Goal: Register for event/course

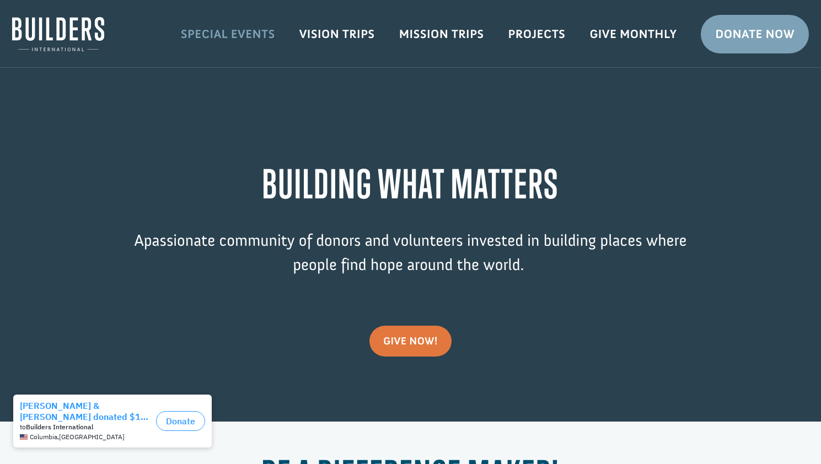
click at [212, 36] on link "Special Events" at bounding box center [228, 34] width 119 height 32
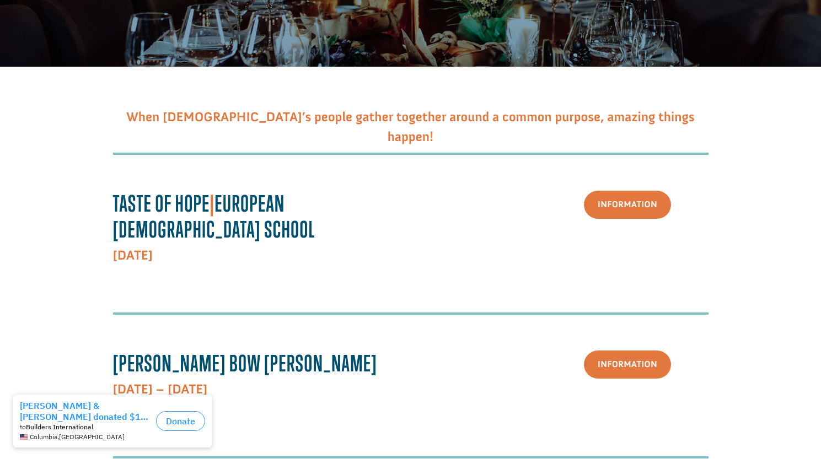
scroll to position [220, 0]
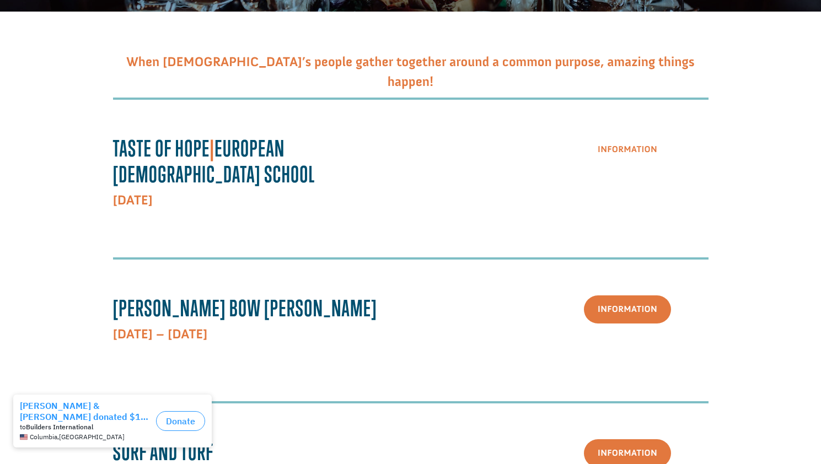
click at [627, 152] on link "Information" at bounding box center [627, 150] width 87 height 28
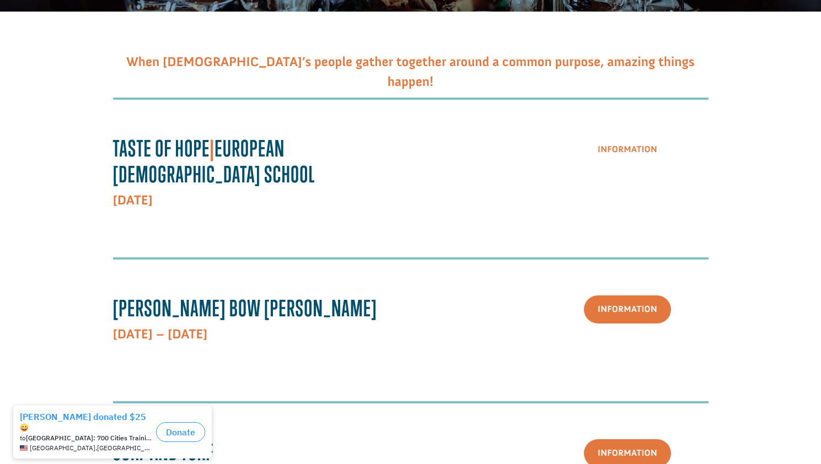
click at [632, 136] on link "Information" at bounding box center [627, 150] width 87 height 28
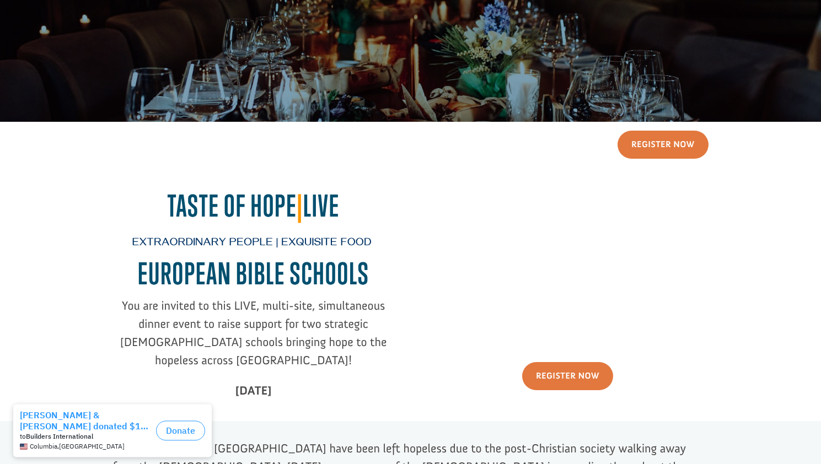
scroll to position [220, 0]
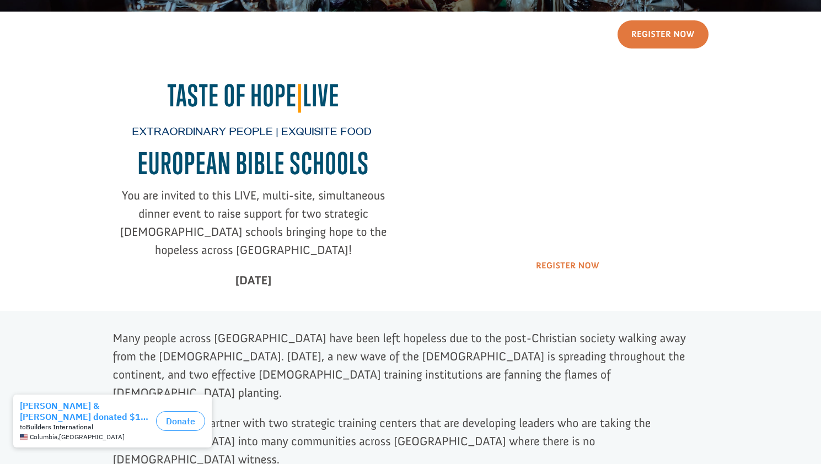
click at [570, 265] on link "Register Now" at bounding box center [567, 266] width 91 height 28
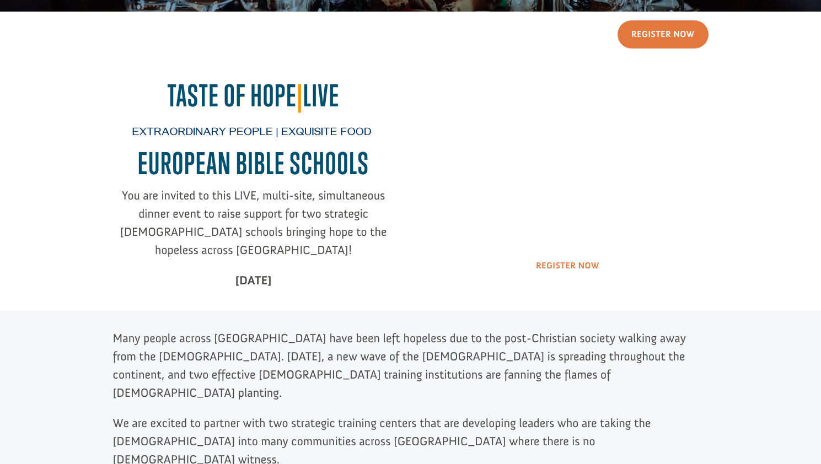
click at [566, 265] on link "Register Now" at bounding box center [567, 266] width 91 height 28
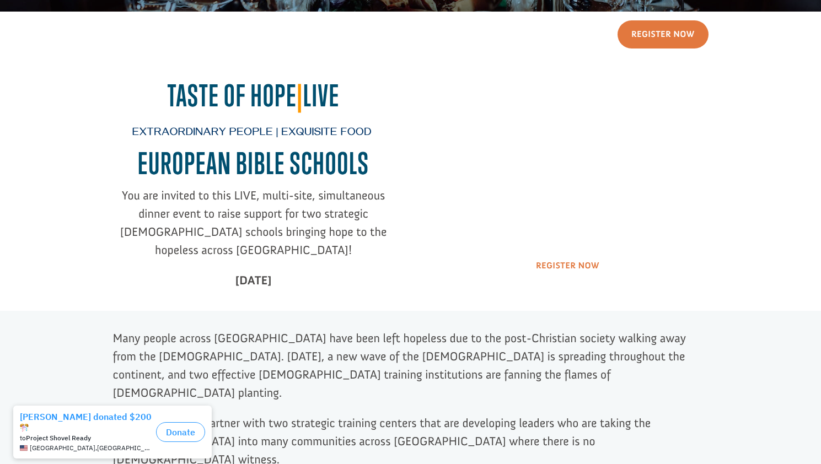
click at [552, 266] on link "Register Now" at bounding box center [567, 266] width 91 height 28
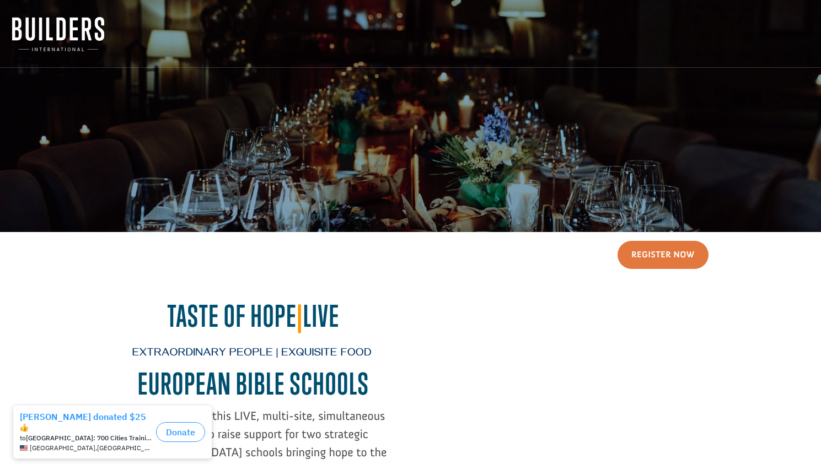
scroll to position [165, 0]
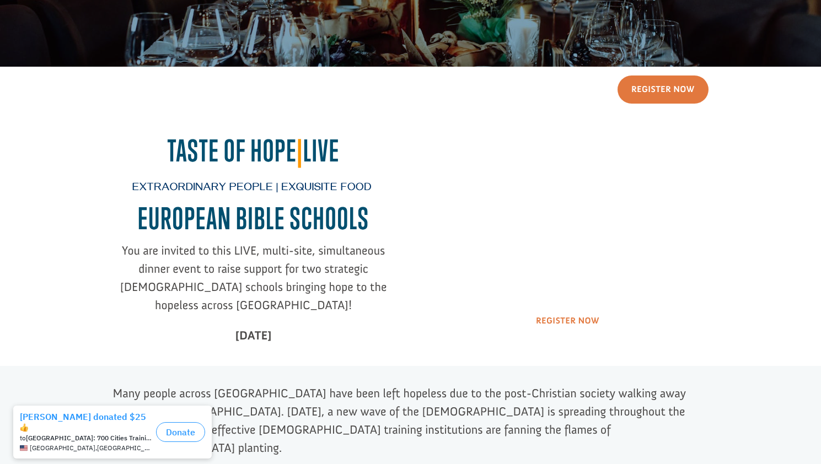
click at [551, 326] on link "Register Now" at bounding box center [567, 321] width 91 height 28
